Goal: Task Accomplishment & Management: Use online tool/utility

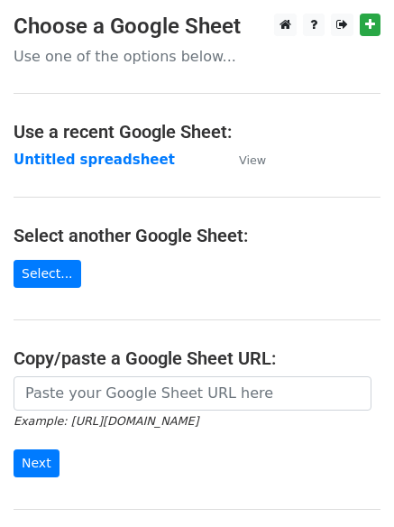
click at [251, 290] on main "Choose a Google Sheet Use one of the options below... Use a recent Google Sheet…" at bounding box center [197, 294] width 394 height 560
click at [97, 154] on strong "Untitled spreadsheet" at bounding box center [95, 160] width 162 height 16
click at [94, 166] on strong "Untitled spreadsheet" at bounding box center [95, 160] width 162 height 16
click at [73, 161] on strong "Untitled spreadsheet" at bounding box center [95, 160] width 162 height 16
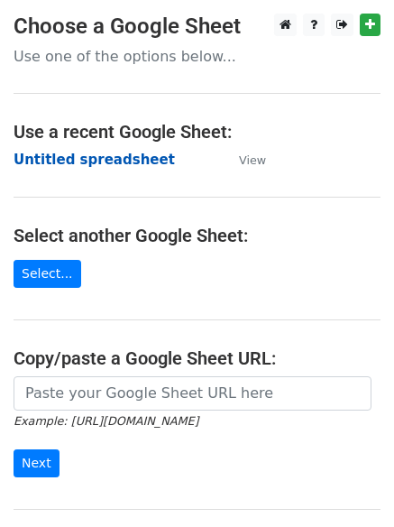
click at [95, 163] on strong "Untitled spreadsheet" at bounding box center [95, 160] width 162 height 16
click at [89, 157] on strong "Untitled spreadsheet" at bounding box center [95, 160] width 162 height 16
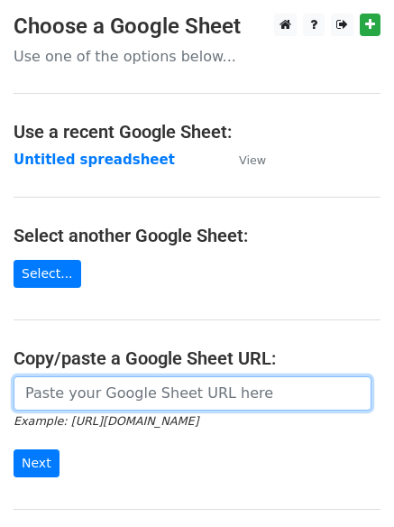
click at [84, 392] on input "url" at bounding box center [193, 393] width 358 height 34
paste input "https://docs.google.com/spreadsheets/d/122khqJg3WCEDhyN8qUMd10O5g694OT9lps2Gagt…"
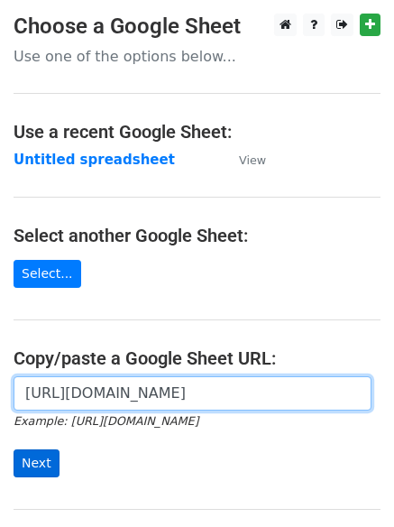
type input "https://docs.google.com/spreadsheets/d/122khqJg3WCEDhyN8qUMd10O5g694OT9lps2Gagt…"
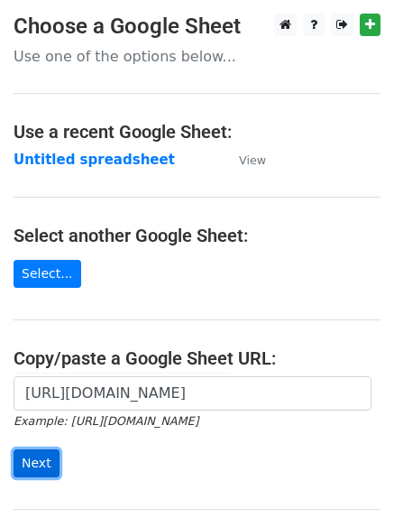
click at [36, 458] on input "Next" at bounding box center [37, 463] width 46 height 28
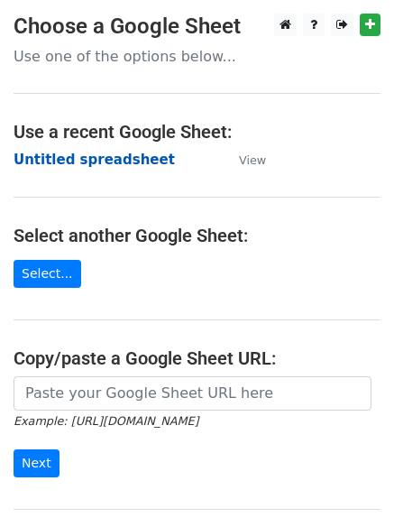
click at [97, 162] on strong "Untitled spreadsheet" at bounding box center [95, 160] width 162 height 16
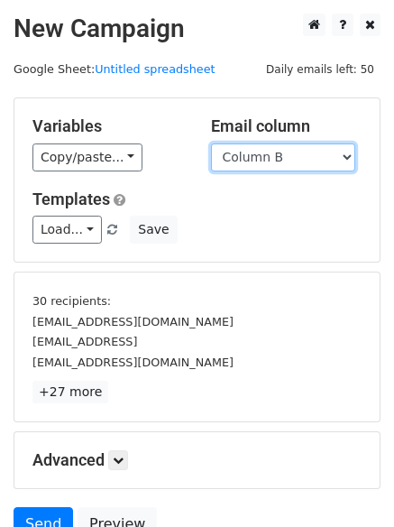
click at [258, 168] on select "Column A Column B Column C" at bounding box center [283, 157] width 144 height 28
select select "Column A"
click at [211, 143] on select "Column A Column B Column C" at bounding box center [283, 157] width 144 height 28
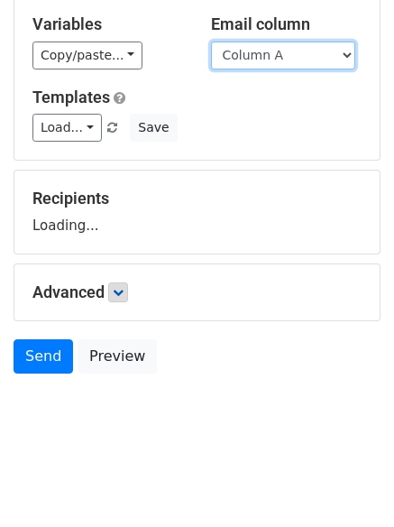
scroll to position [168, 0]
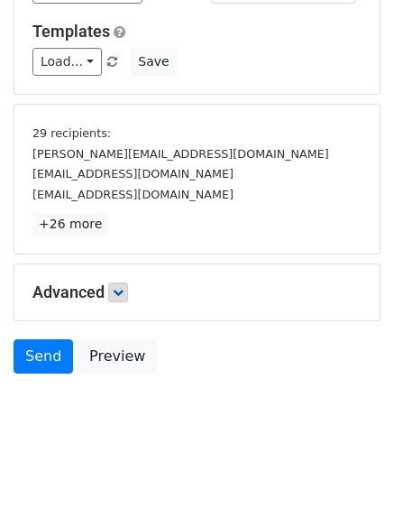
click at [122, 299] on link at bounding box center [118, 292] width 20 height 20
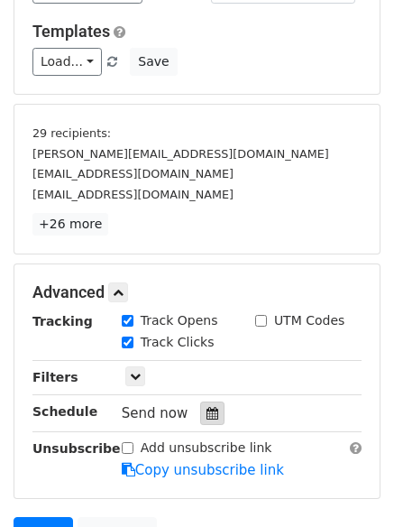
click at [207, 417] on icon at bounding box center [213, 413] width 12 height 13
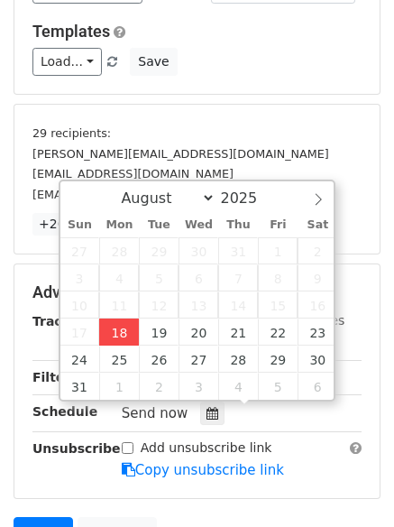
type input "2025-08-18 12:00"
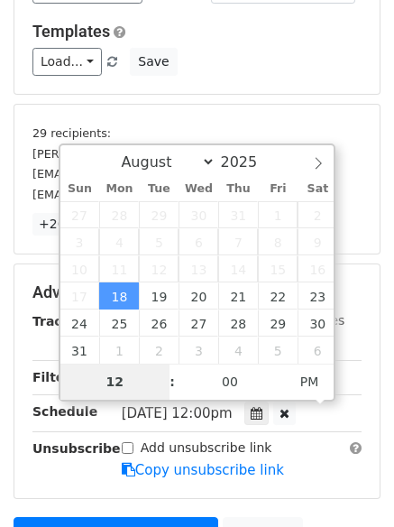
type input "4"
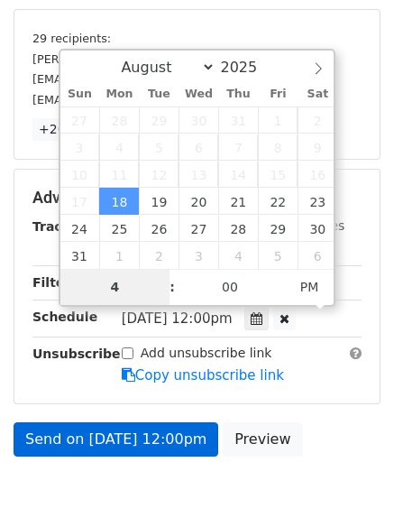
scroll to position [345, 0]
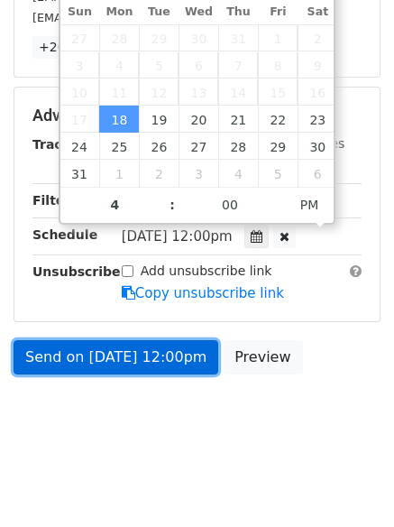
click at [104, 366] on link "Send on Aug 18 at 12:00pm" at bounding box center [116, 357] width 205 height 34
type input "2025-08-18 16:00"
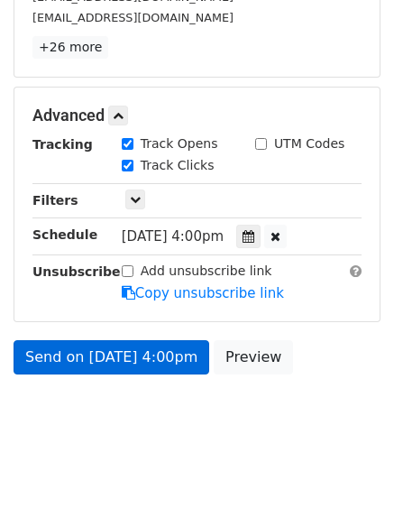
click at [104, 366] on link "Send on Aug 18 at 4:00pm" at bounding box center [112, 357] width 196 height 34
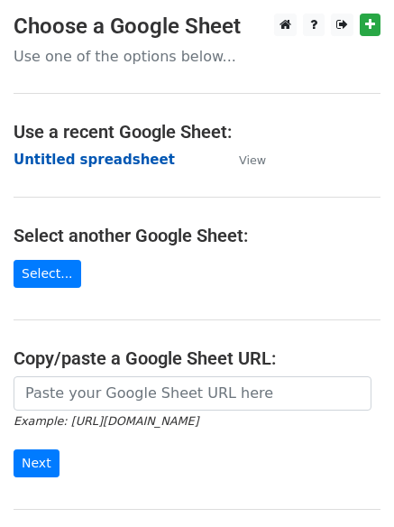
click at [59, 161] on strong "Untitled spreadsheet" at bounding box center [95, 160] width 162 height 16
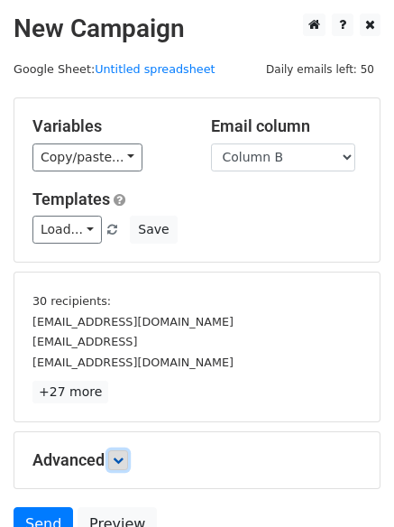
click at [113, 457] on link at bounding box center [118, 460] width 20 height 20
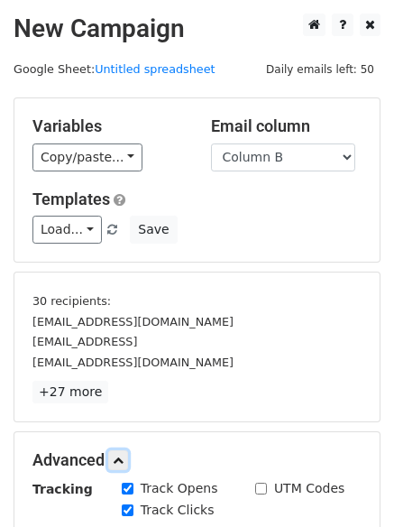
scroll to position [345, 0]
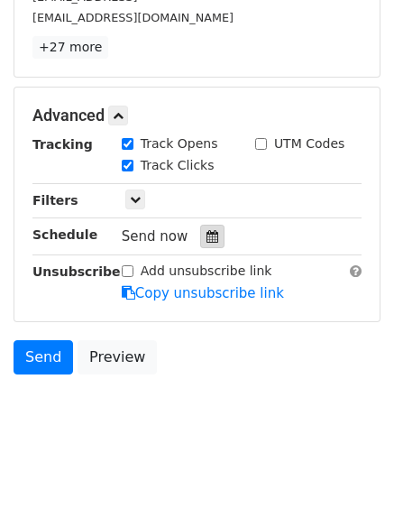
click at [207, 239] on icon at bounding box center [213, 236] width 12 height 13
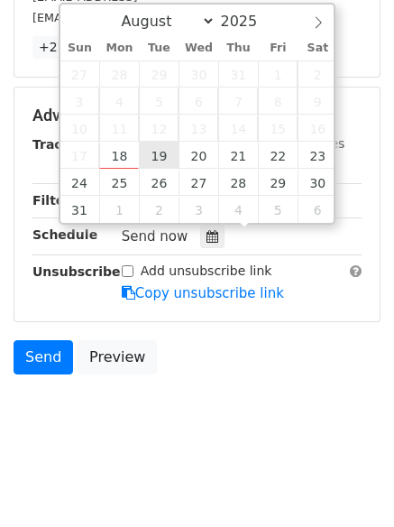
type input "2025-08-19 12:00"
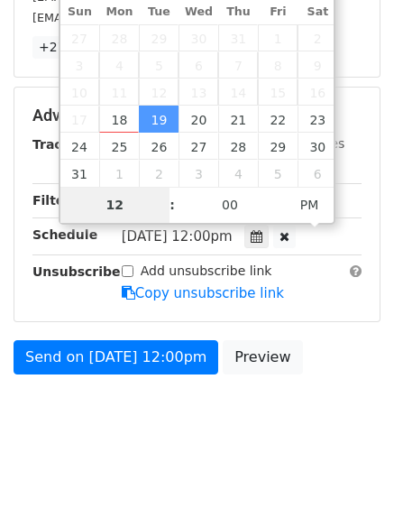
type input "5"
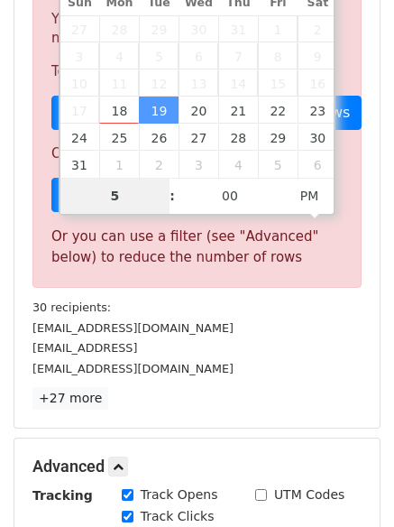
scroll to position [705, 0]
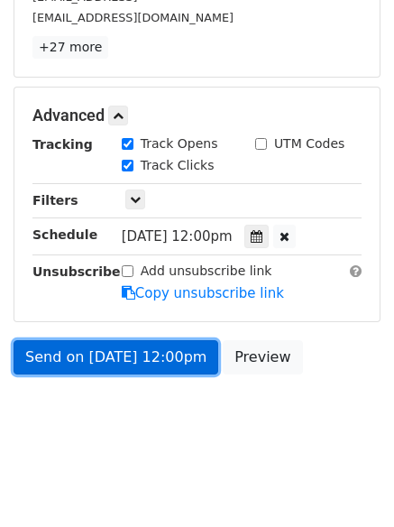
click at [106, 358] on link "Send on Aug 19 at 12:00pm" at bounding box center [116, 357] width 205 height 34
type input "2025-08-19 17:00"
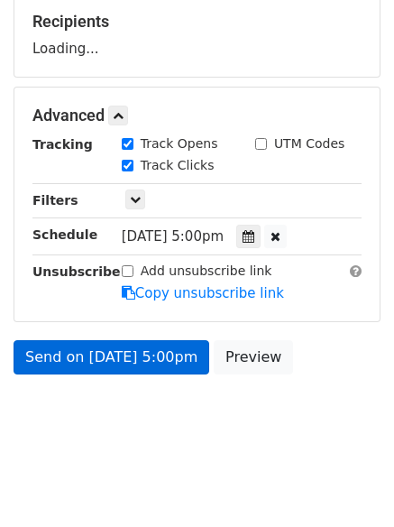
scroll to position [345, 0]
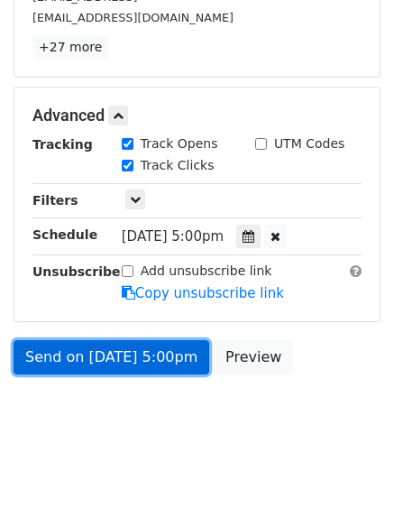
click at [106, 358] on link "Send on Aug 19 at 5:00pm" at bounding box center [112, 357] width 196 height 34
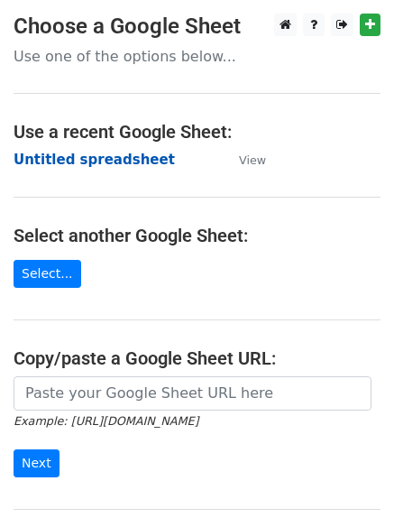
click at [89, 152] on strong "Untitled spreadsheet" at bounding box center [95, 160] width 162 height 16
click at [89, 161] on strong "Untitled spreadsheet" at bounding box center [95, 160] width 162 height 16
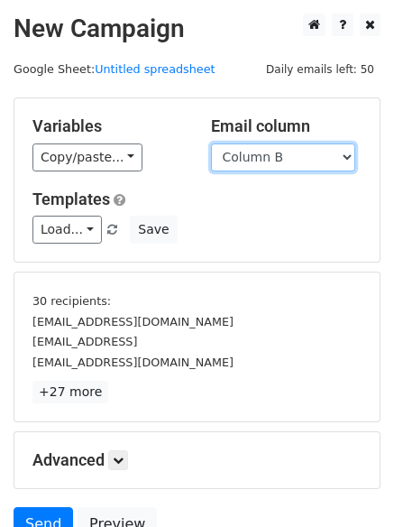
click at [296, 163] on select "Column A Column B Column C" at bounding box center [283, 157] width 144 height 28
select select "Column C"
click at [211, 143] on select "Column A Column B Column C" at bounding box center [283, 157] width 144 height 28
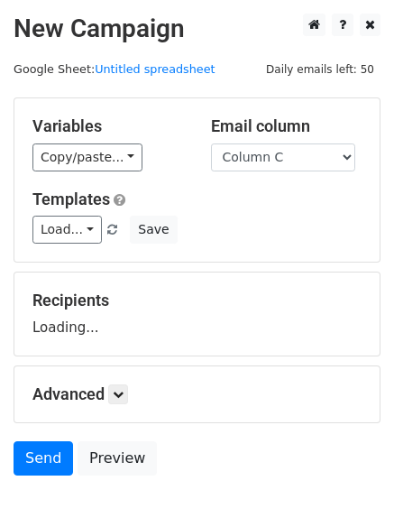
click at [258, 235] on div "Load... No templates saved Save" at bounding box center [197, 230] width 356 height 28
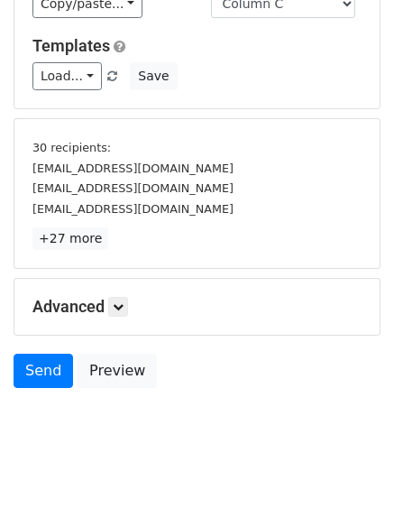
scroll to position [168, 0]
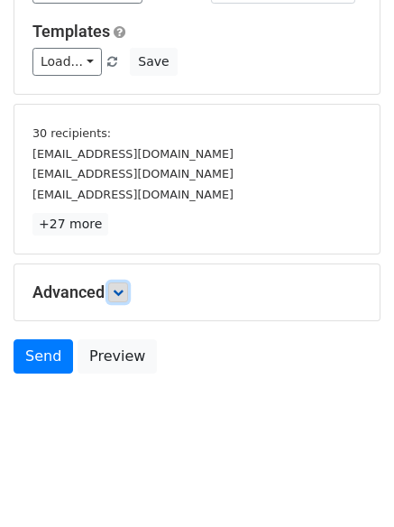
click at [124, 291] on icon at bounding box center [118, 292] width 11 height 11
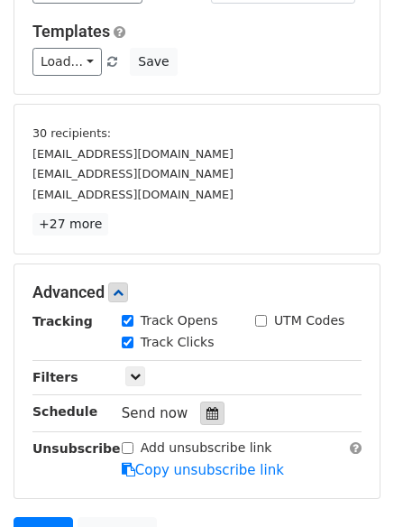
click at [207, 407] on icon at bounding box center [213, 413] width 12 height 13
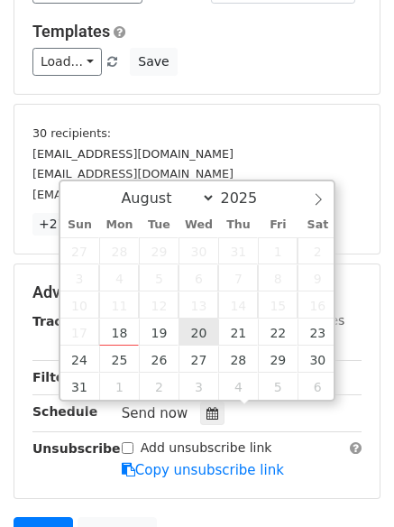
type input "2025-08-20 12:00"
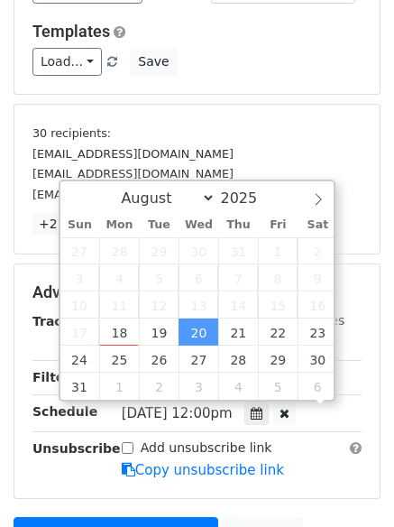
scroll to position [1, 0]
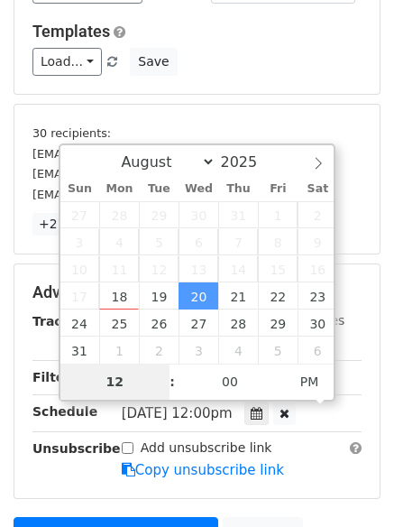
type input "6"
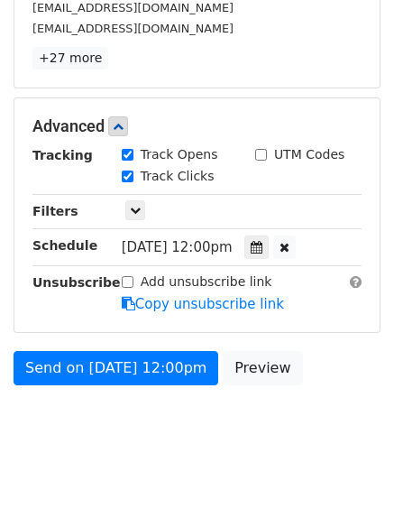
scroll to position [705, 0]
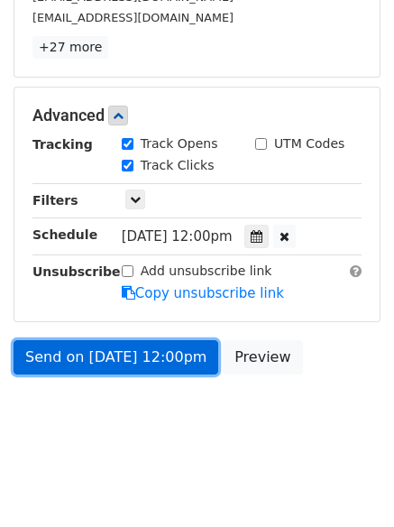
click at [108, 371] on link "Send on Aug 20 at 12:00pm" at bounding box center [116, 357] width 205 height 34
type input "2025-08-20 18:00"
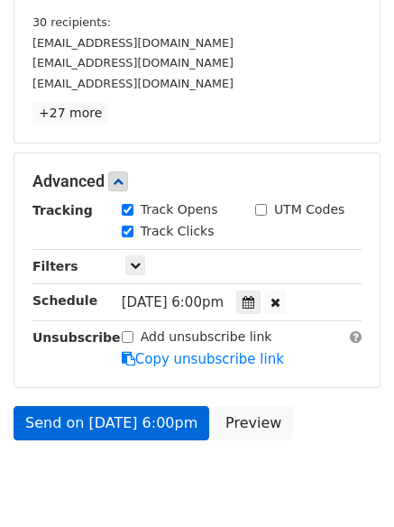
scroll to position [345, 0]
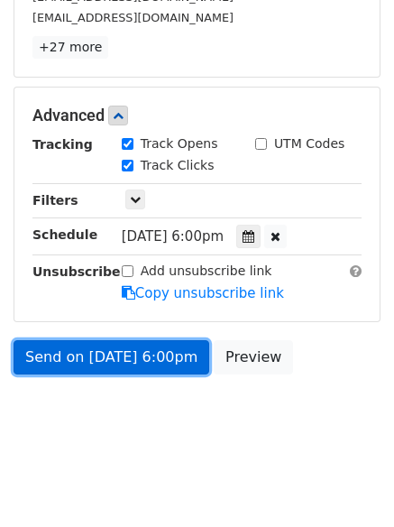
click at [136, 349] on link "Send on Aug 20 at 6:00pm" at bounding box center [112, 357] width 196 height 34
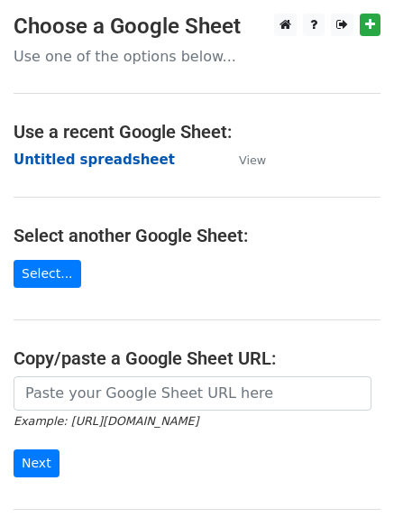
click at [97, 162] on strong "Untitled spreadsheet" at bounding box center [95, 160] width 162 height 16
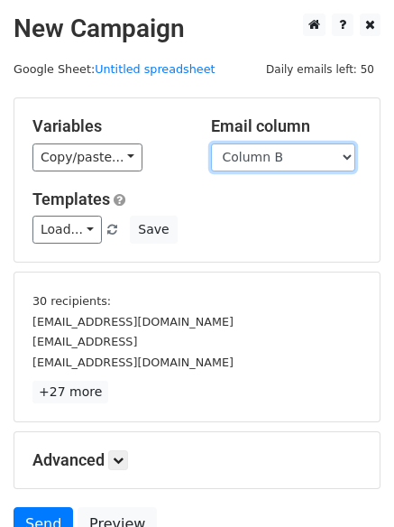
click at [259, 162] on select "Column A Column B Column C" at bounding box center [283, 157] width 144 height 28
select select "Column A"
click at [211, 143] on select "Column A Column B Column C" at bounding box center [283, 157] width 144 height 28
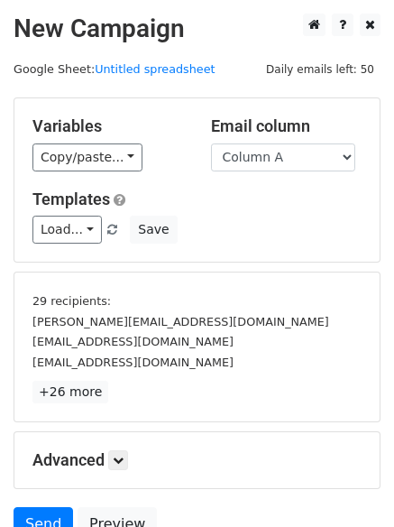
click at [123, 396] on p "+26 more" at bounding box center [196, 392] width 329 height 23
click at [128, 455] on link at bounding box center [118, 460] width 20 height 20
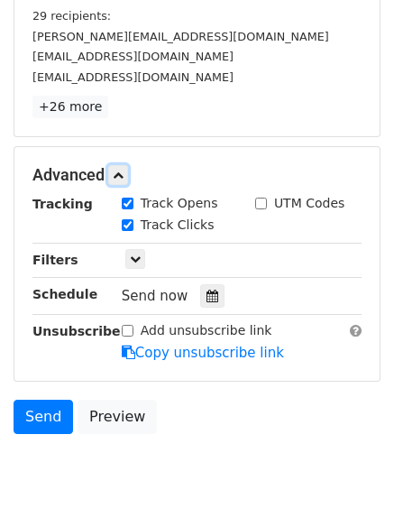
scroll to position [345, 0]
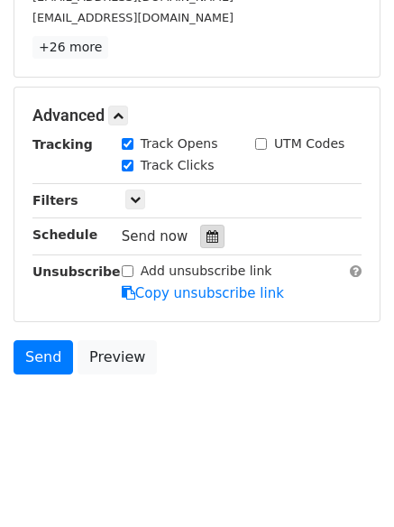
click at [207, 243] on icon at bounding box center [213, 236] width 12 height 13
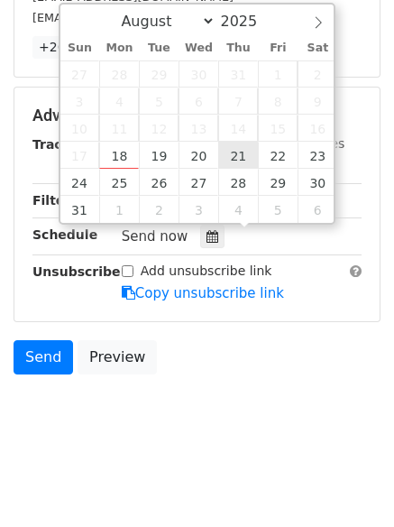
type input "2025-08-21 12:00"
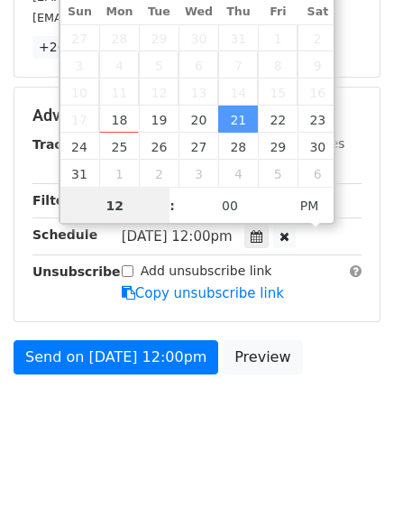
scroll to position [1, 0]
type input "8"
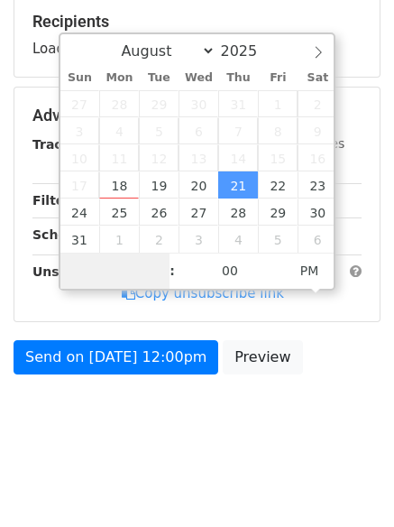
scroll to position [354, 0]
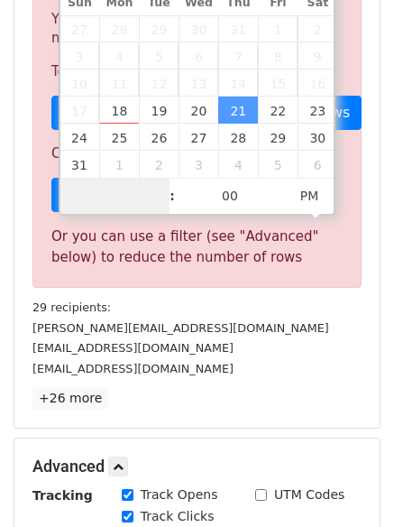
type input "7"
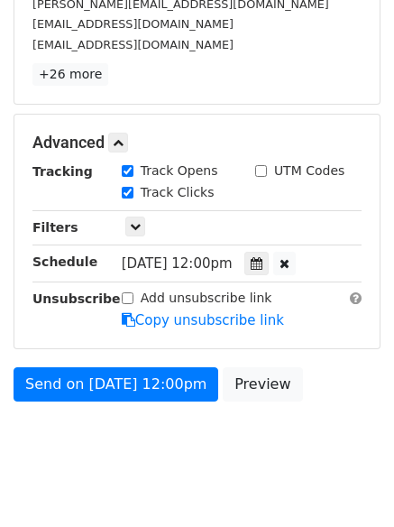
scroll to position [705, 0]
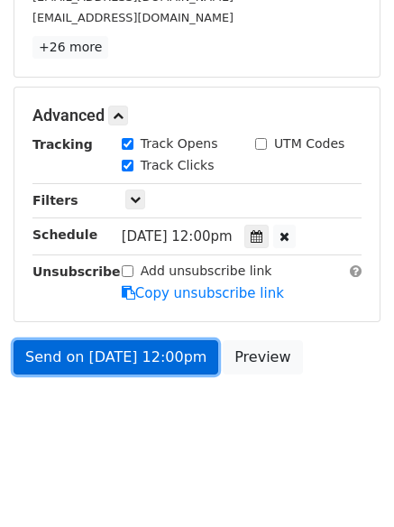
click at [99, 362] on link "Send on Aug 21 at 12:00pm" at bounding box center [116, 357] width 205 height 34
type input "2025-08-21 19:00"
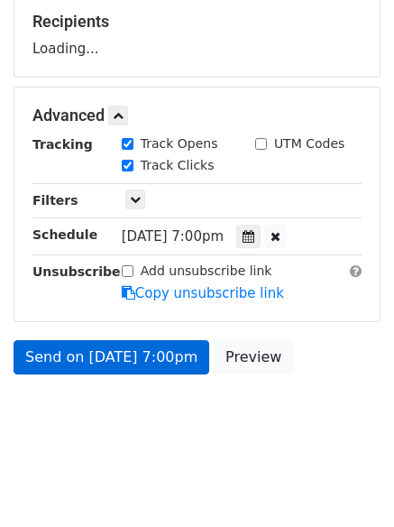
scroll to position [345, 0]
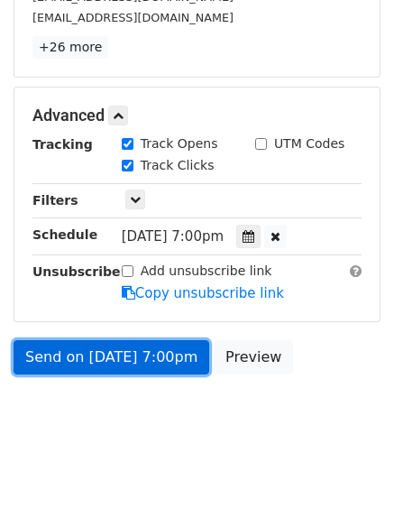
click at [99, 362] on link "Send on Aug 21 at 7:00pm" at bounding box center [112, 357] width 196 height 34
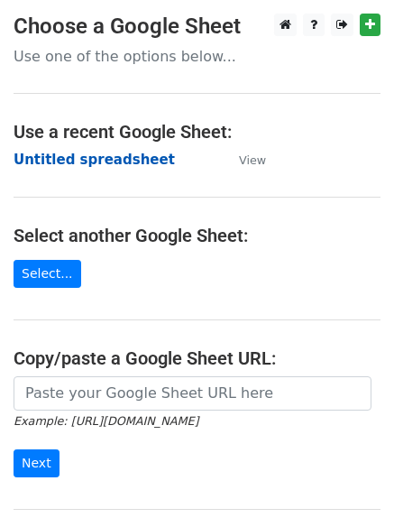
click at [83, 160] on strong "Untitled spreadsheet" at bounding box center [95, 160] width 162 height 16
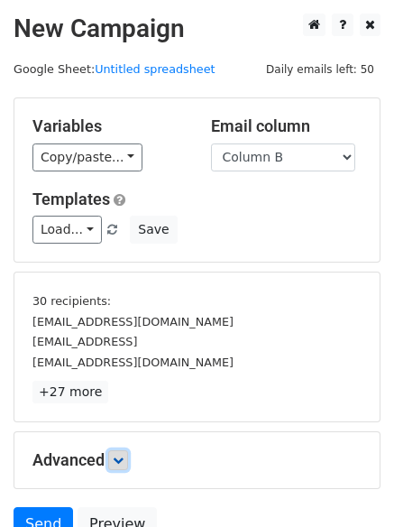
click at [113, 460] on link at bounding box center [118, 460] width 20 height 20
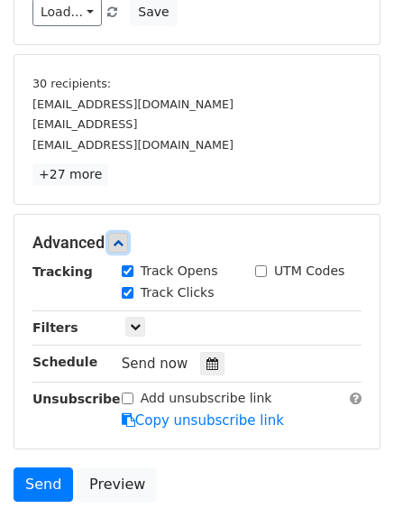
scroll to position [345, 0]
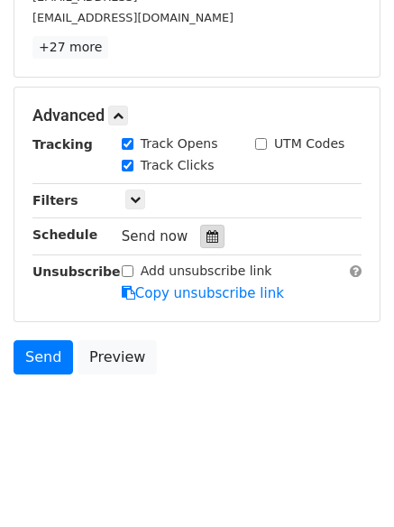
click at [207, 243] on icon at bounding box center [213, 236] width 12 height 13
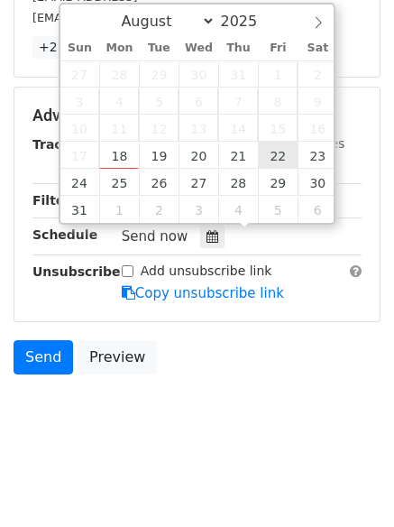
type input "[DATE] 12:00"
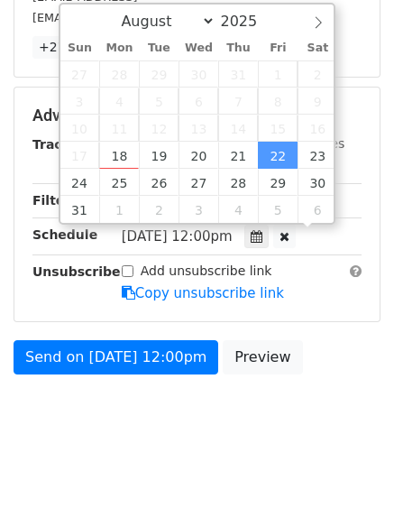
scroll to position [1, 0]
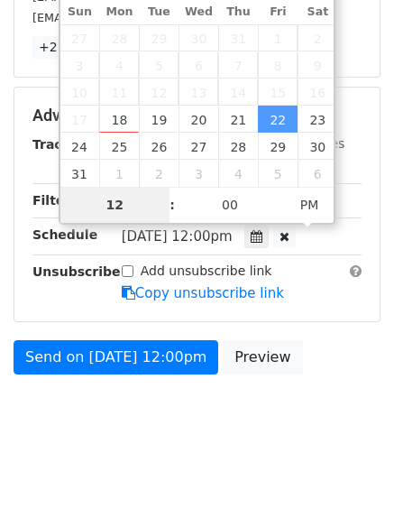
type input "8"
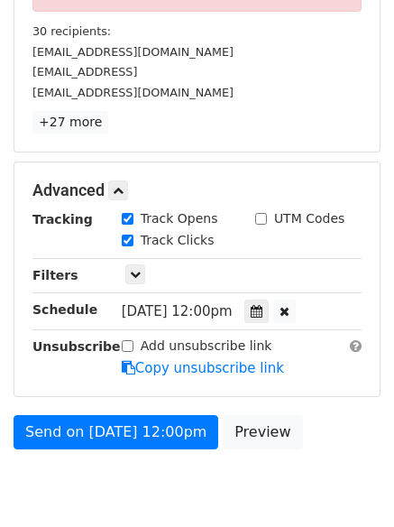
scroll to position [705, 0]
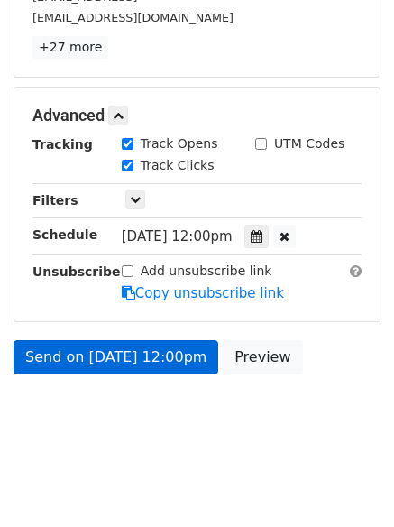
click at [90, 356] on link "Send on [DATE] 12:00pm" at bounding box center [116, 357] width 205 height 34
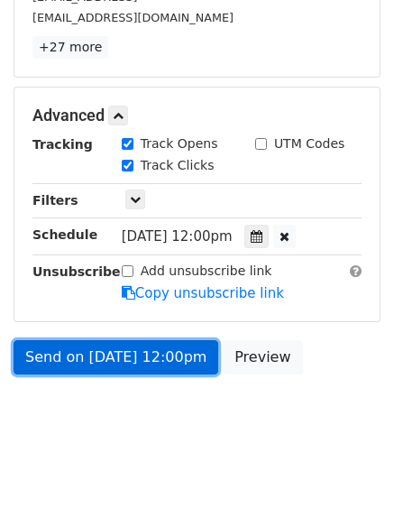
type input "[DATE] 20:00"
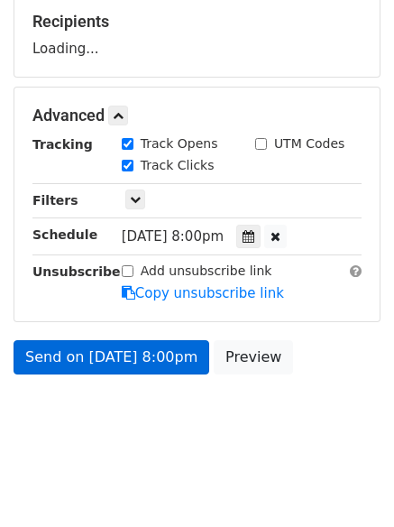
scroll to position [345, 0]
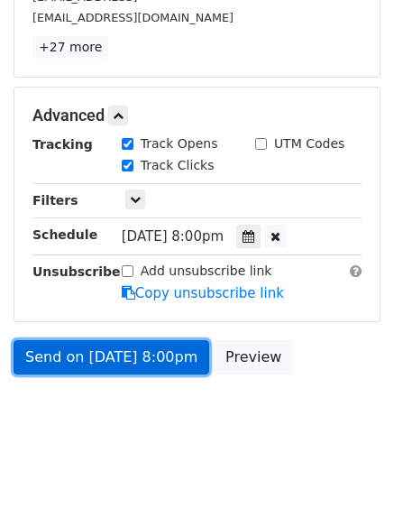
click at [90, 356] on link "Send on [DATE] 8:00pm" at bounding box center [112, 357] width 196 height 34
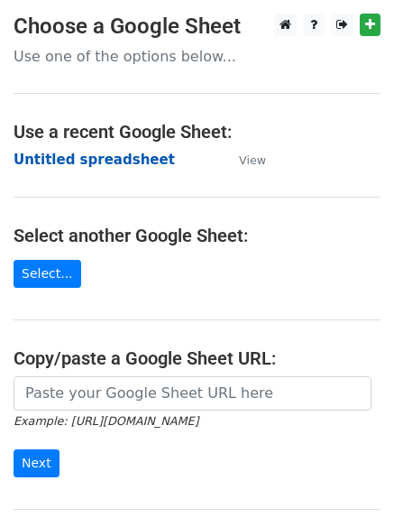
click at [93, 163] on strong "Untitled spreadsheet" at bounding box center [95, 160] width 162 height 16
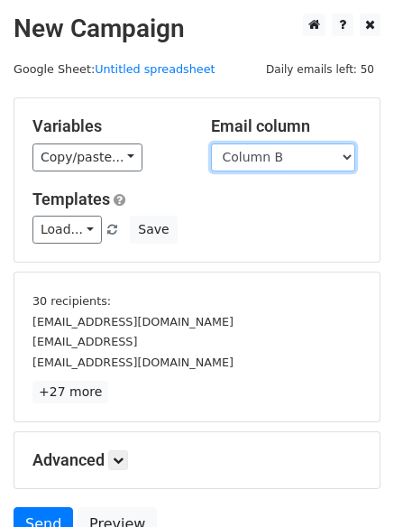
click at [283, 156] on select "Column A Column B Column C" at bounding box center [283, 157] width 144 height 28
select select "Column C"
click at [211, 143] on select "Column A Column B Column C" at bounding box center [283, 157] width 144 height 28
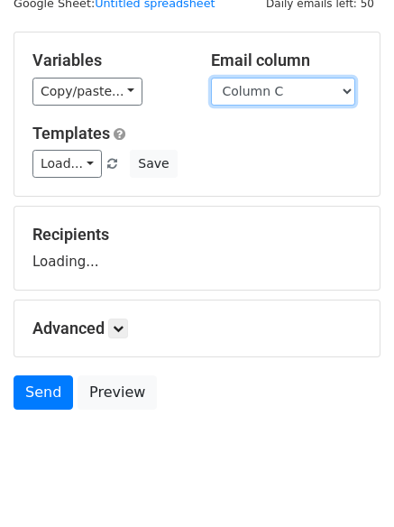
scroll to position [102, 0]
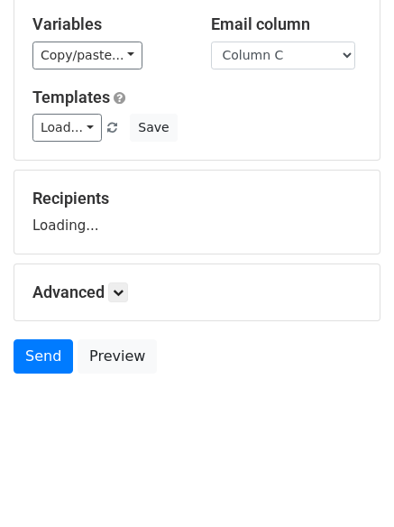
click at [123, 254] on div "Recipients Loading..." at bounding box center [197, 212] width 366 height 83
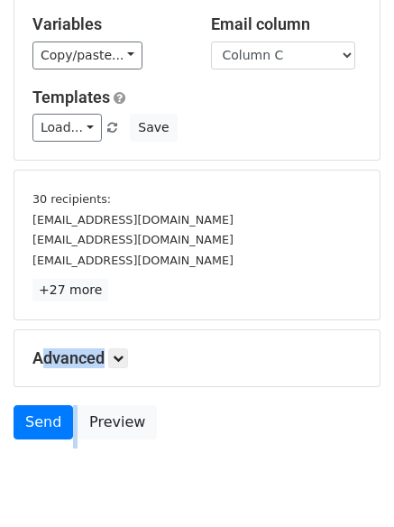
drag, startPoint x: 123, startPoint y: 303, endPoint x: 133, endPoint y: 356, distance: 54.2
click at [133, 356] on form "Variables Copy/paste... {{Column A}} {{Column B}} {{Column C}} Email column Col…" at bounding box center [197, 221] width 367 height 453
click at [133, 356] on h5 "Advanced" at bounding box center [196, 358] width 329 height 20
click at [123, 362] on icon at bounding box center [118, 358] width 11 height 11
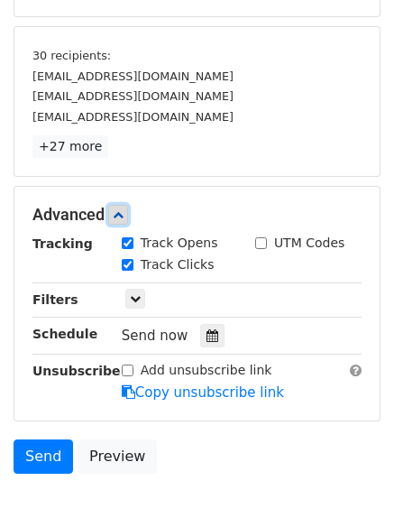
scroll to position [345, 0]
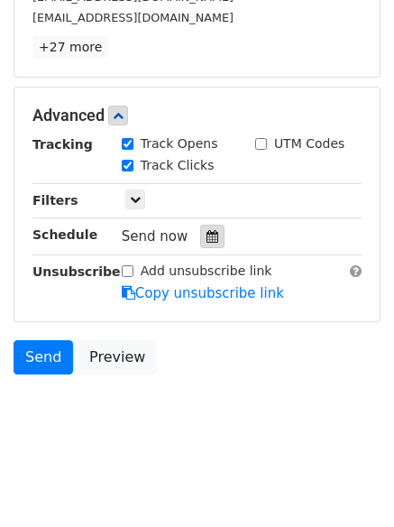
click at [200, 229] on div at bounding box center [212, 236] width 24 height 23
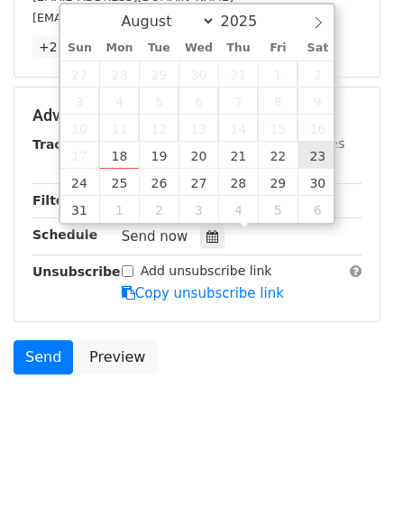
type input "[DATE] 12:00"
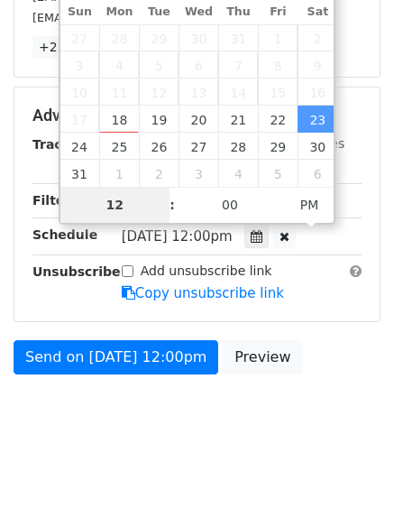
type input "9"
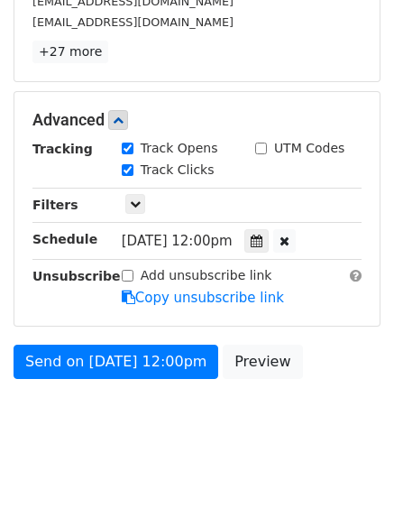
scroll to position [705, 0]
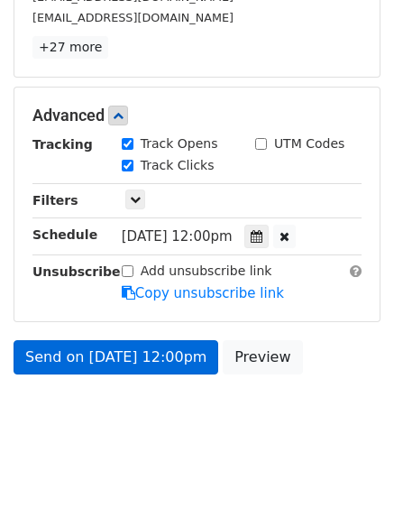
click at [120, 345] on link "Send on [DATE] 12:00pm" at bounding box center [116, 357] width 205 height 34
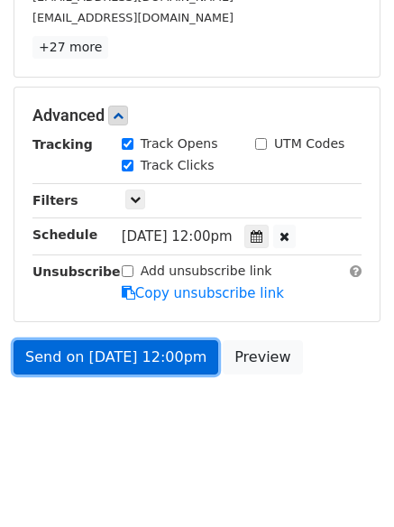
type input "[DATE] 21:00"
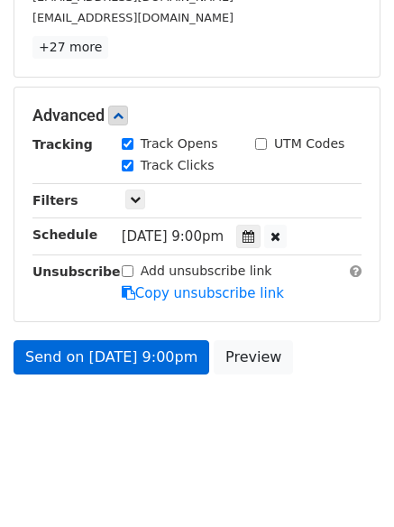
scroll to position [279, 0]
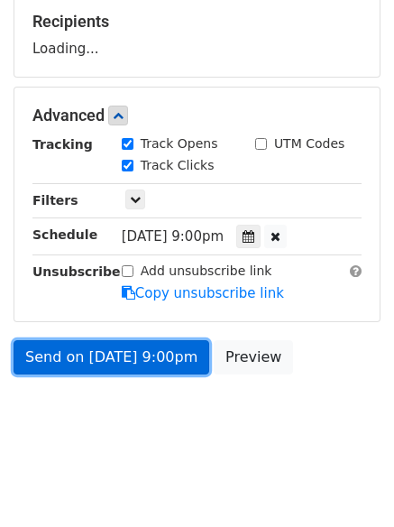
click at [120, 345] on link "Send on [DATE] 9:00pm" at bounding box center [112, 357] width 196 height 34
